Goal: Obtain resource: Obtain resource

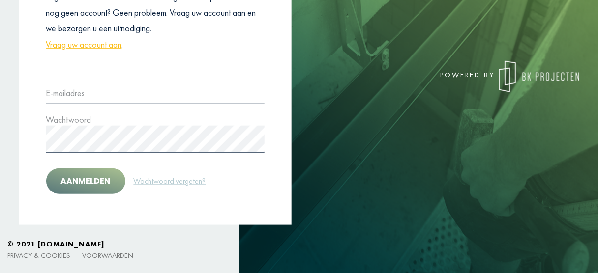
scroll to position [135, 0]
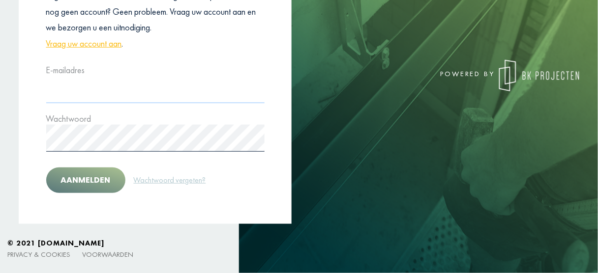
click at [72, 84] on input "text" at bounding box center [155, 89] width 218 height 27
type input "**********"
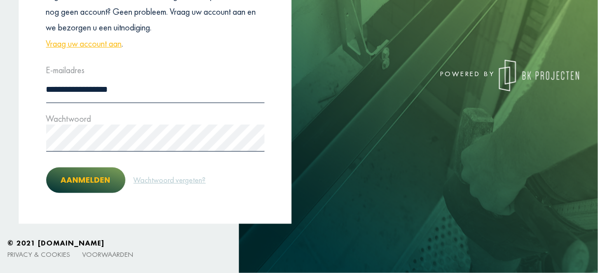
click at [90, 178] on button "Aanmelden" at bounding box center [85, 181] width 79 height 26
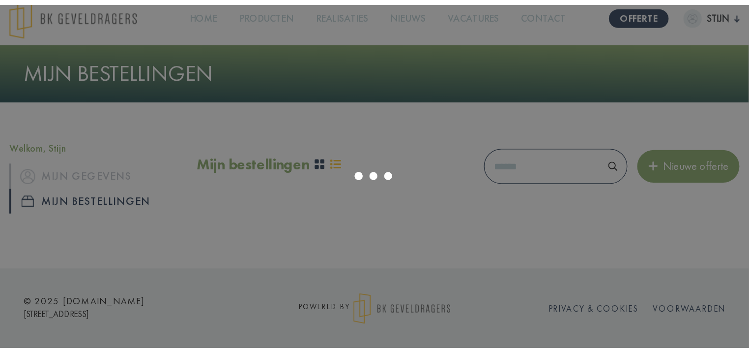
scroll to position [135, 0]
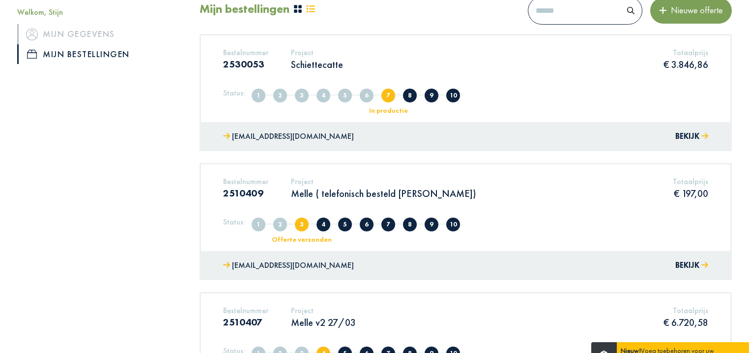
click at [312, 60] on p "Schiettecatte" at bounding box center [317, 64] width 52 height 13
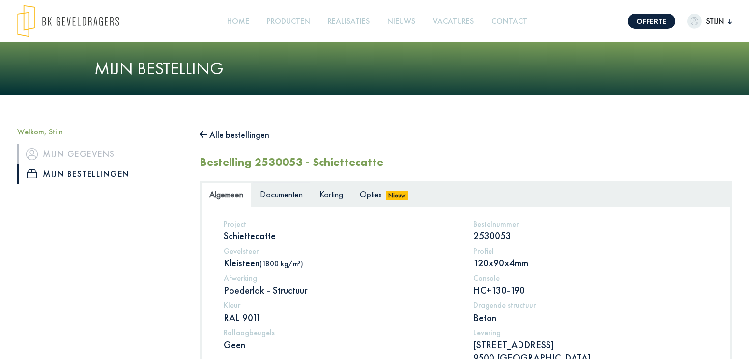
click at [281, 193] on span "Documenten" at bounding box center [281, 193] width 43 height 11
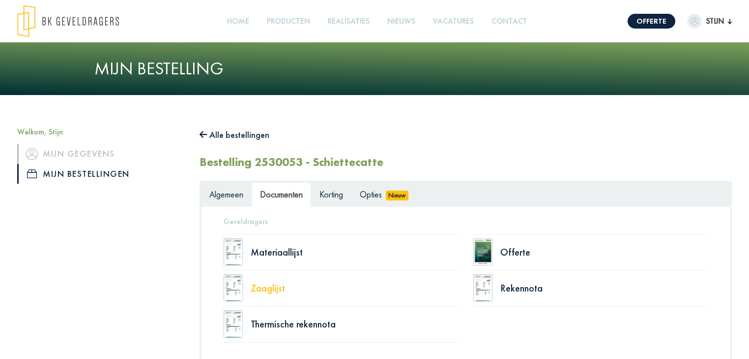
click at [271, 273] on div "Zaaglijst" at bounding box center [355, 288] width 208 height 10
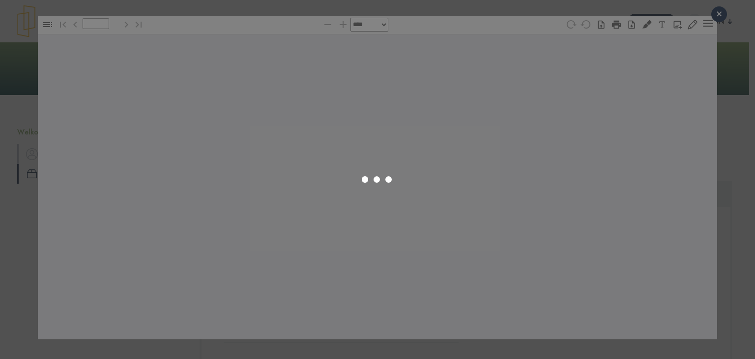
type input "*"
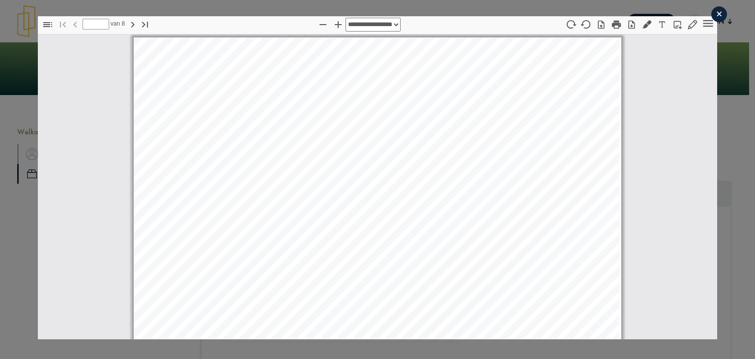
select select "****"
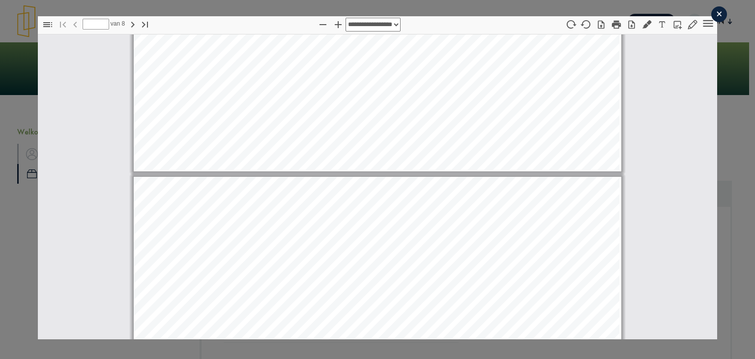
type input "*"
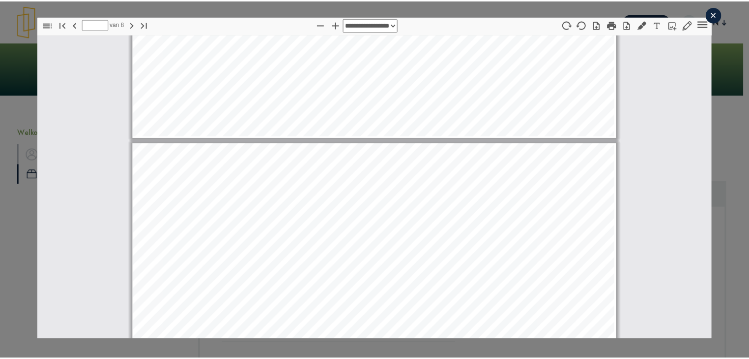
scroll to position [614, 0]
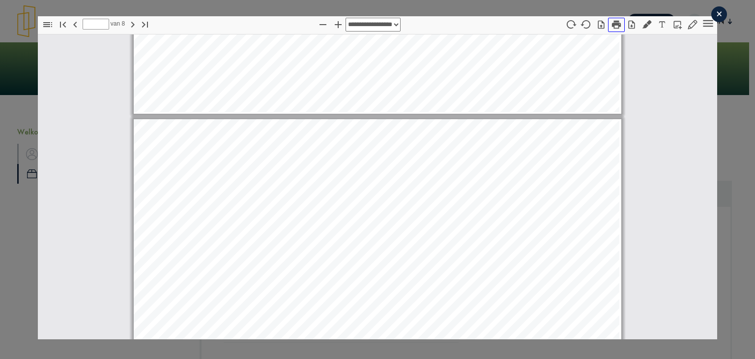
click at [604, 26] on icon "button" at bounding box center [616, 24] width 11 height 11
click at [604, 16] on div "×" at bounding box center [720, 14] width 16 height 16
